Goal: Check status: Check status

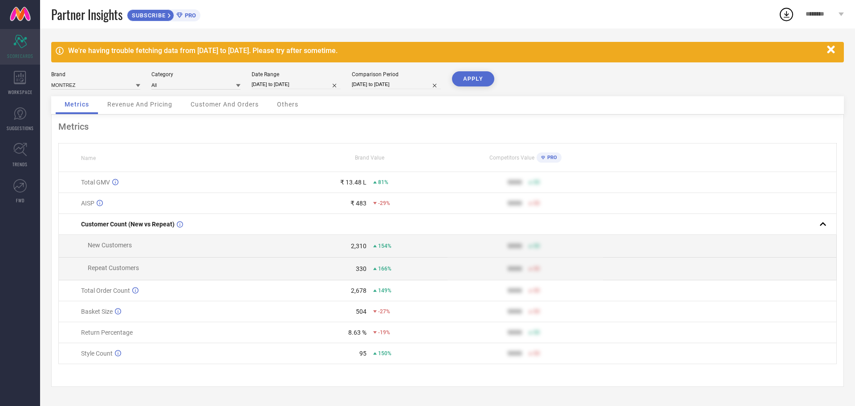
click at [29, 42] on div "Scorecard SCORECARDS" at bounding box center [20, 47] width 40 height 36
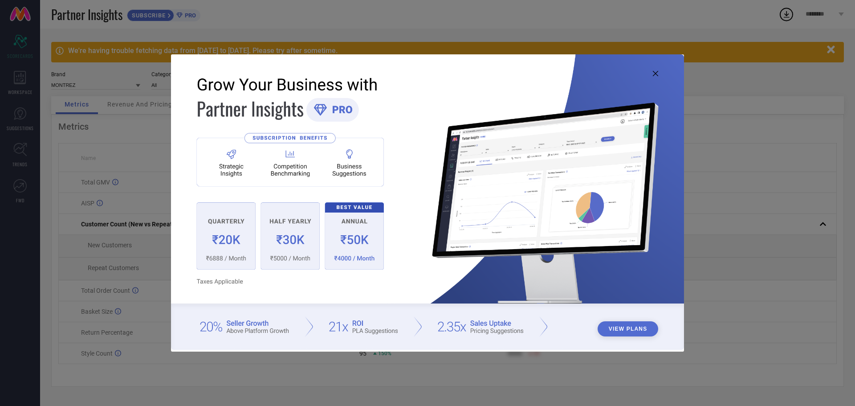
click at [656, 71] on icon at bounding box center [655, 73] width 5 height 5
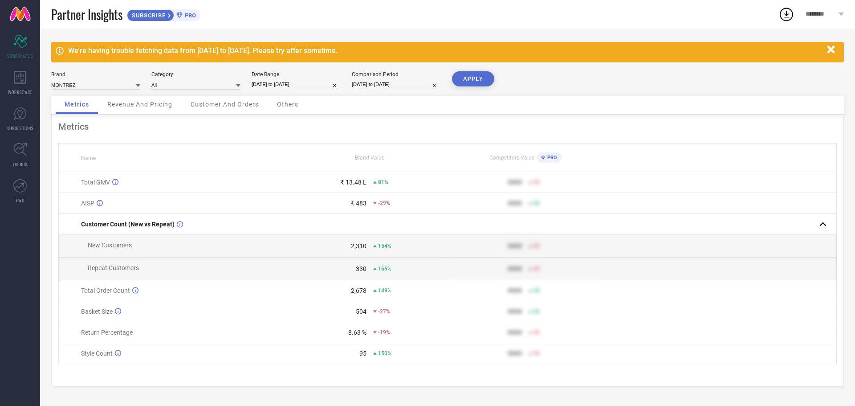
click at [311, 85] on input "[DATE] to [DATE]" at bounding box center [296, 84] width 89 height 9
select select "7"
select select "2025"
select select "8"
select select "2025"
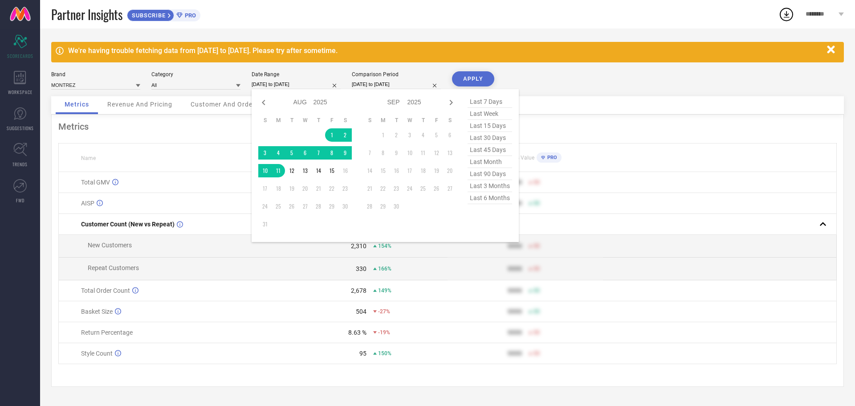
select select "7"
select select "2024"
select select "8"
select select "2024"
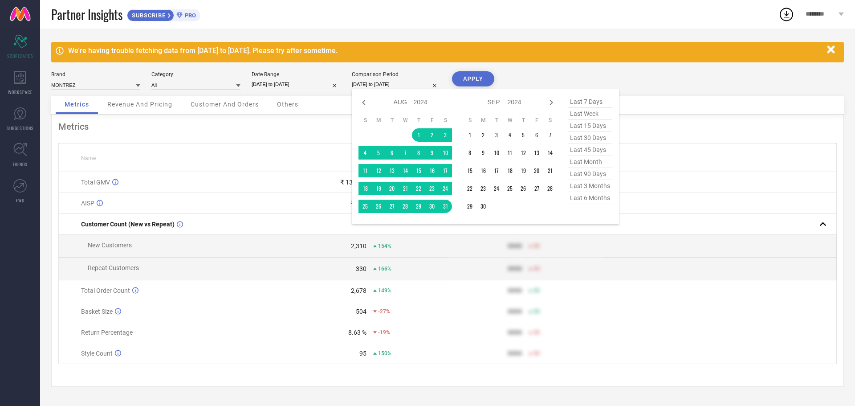
click at [390, 82] on input "[DATE] to [DATE]" at bounding box center [396, 84] width 89 height 9
click at [593, 139] on span "last 30 days" at bounding box center [590, 138] width 45 height 12
type input "17-07-2025 to 15-08-2025"
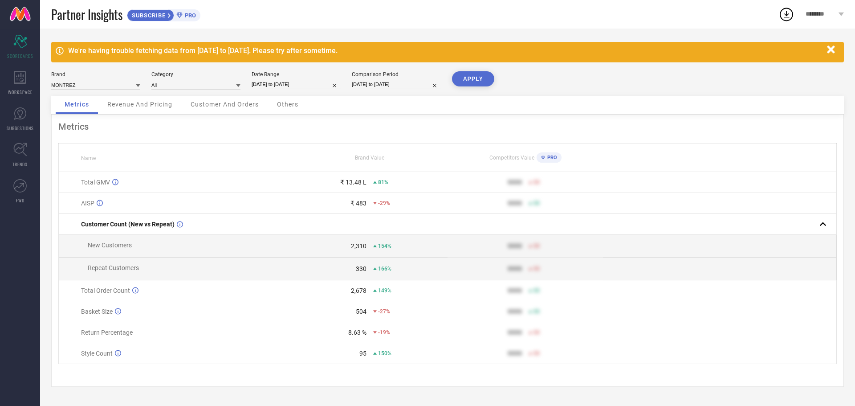
click at [482, 81] on button "APPLY" at bounding box center [473, 78] width 42 height 15
select select "7"
select select "2025"
select select "8"
select select "2025"
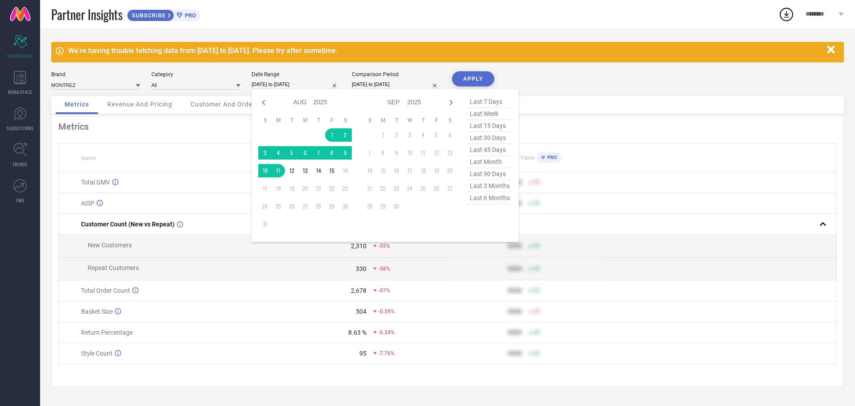
click at [306, 86] on input "[DATE] to [DATE]" at bounding box center [296, 84] width 89 height 9
click at [493, 126] on span "last 15 days" at bounding box center [490, 126] width 45 height 12
type input "01-08-2025 to 15-08-2025"
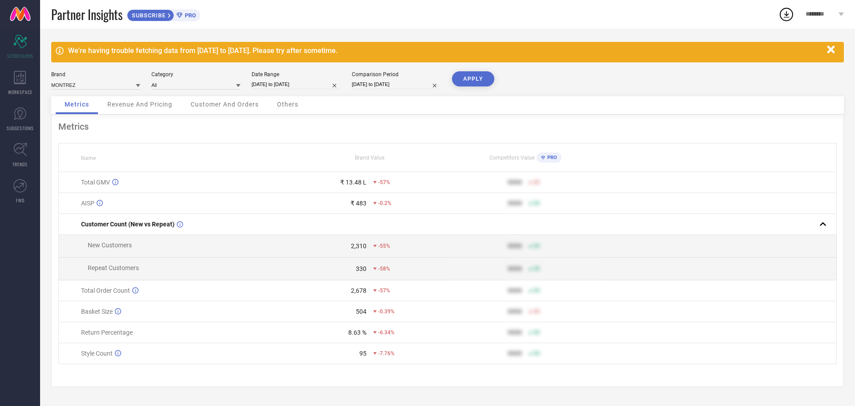
click at [475, 75] on button "APPLY" at bounding box center [473, 78] width 42 height 15
